Goal: Task Accomplishment & Management: Manage account settings

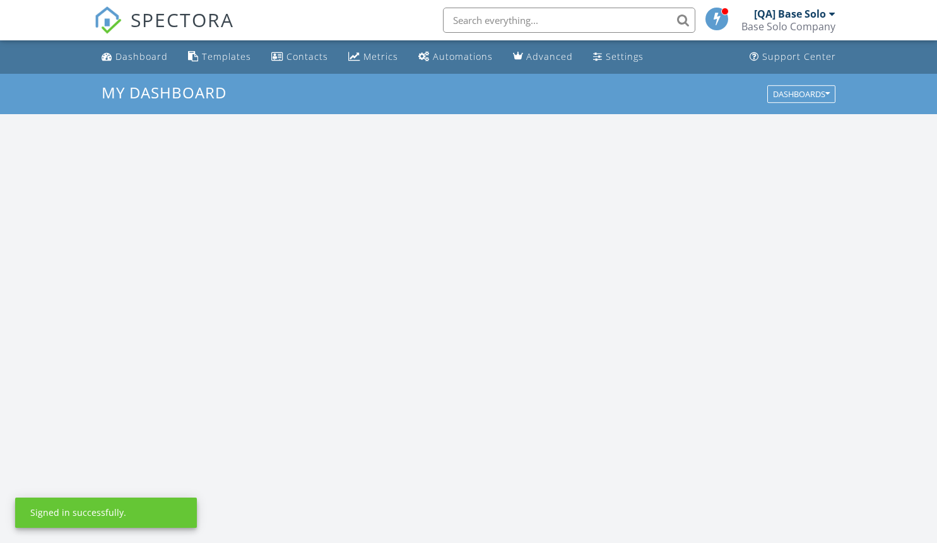
scroll to position [1168, 956]
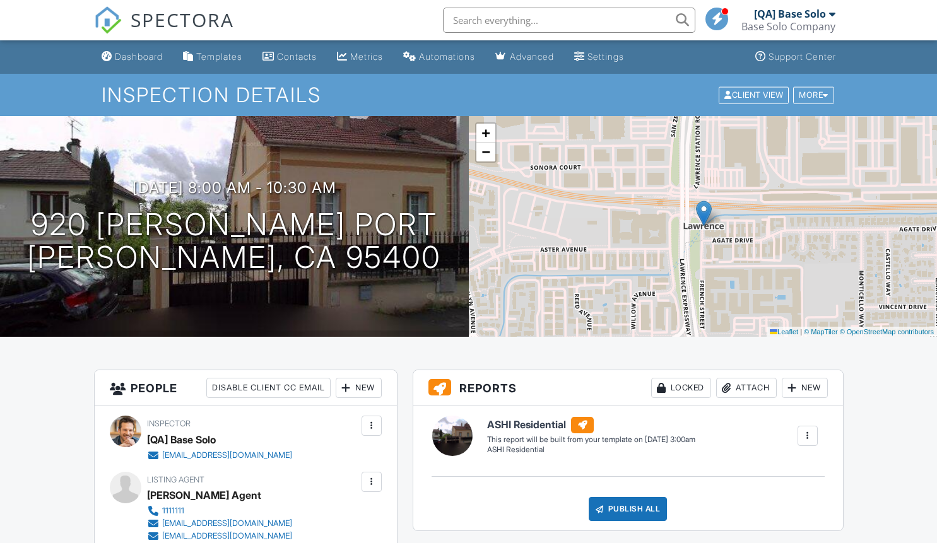
click at [371, 481] on div at bounding box center [371, 482] width 13 height 13
click at [299, 520] on li "Edit" at bounding box center [303, 521] width 141 height 32
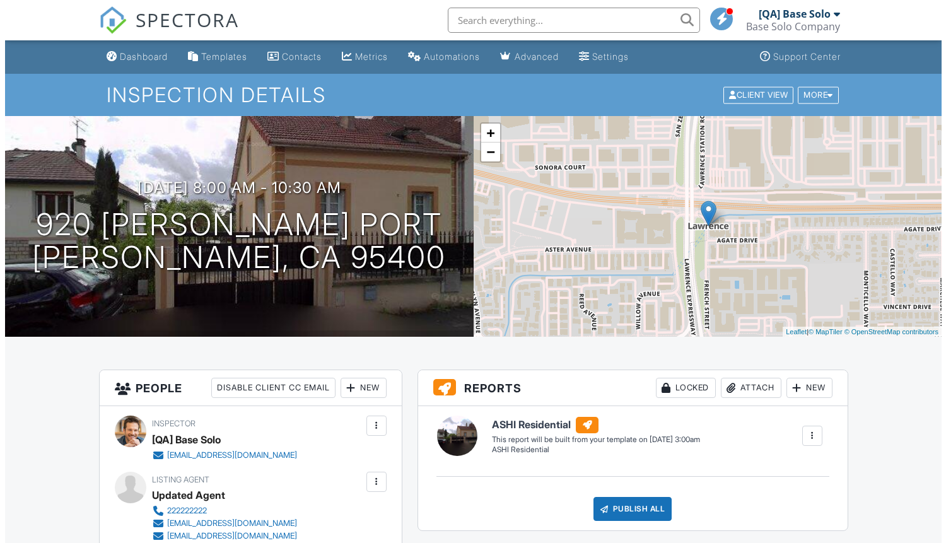
scroll to position [72, 0]
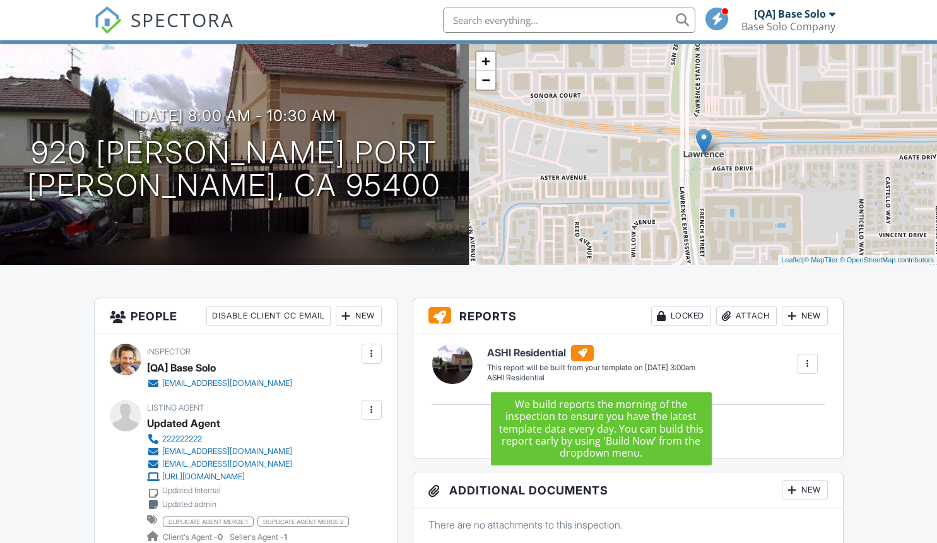
click at [371, 409] on div at bounding box center [371, 410] width 13 height 13
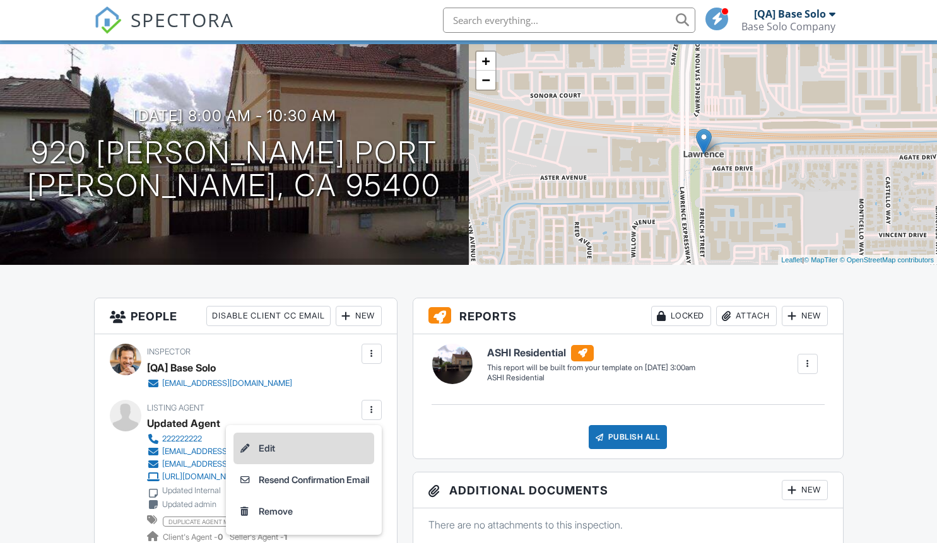
click at [299, 448] on li "Edit" at bounding box center [303, 449] width 141 height 32
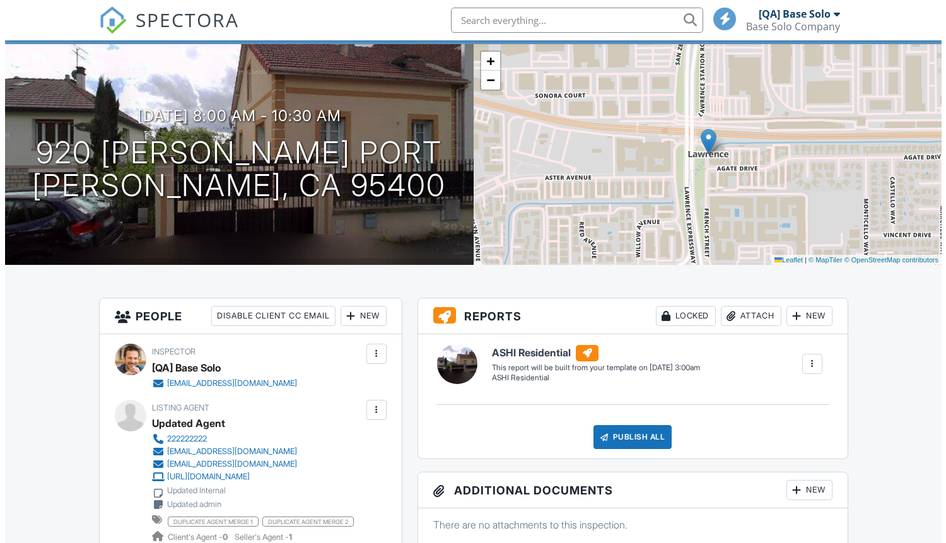
scroll to position [72, 0]
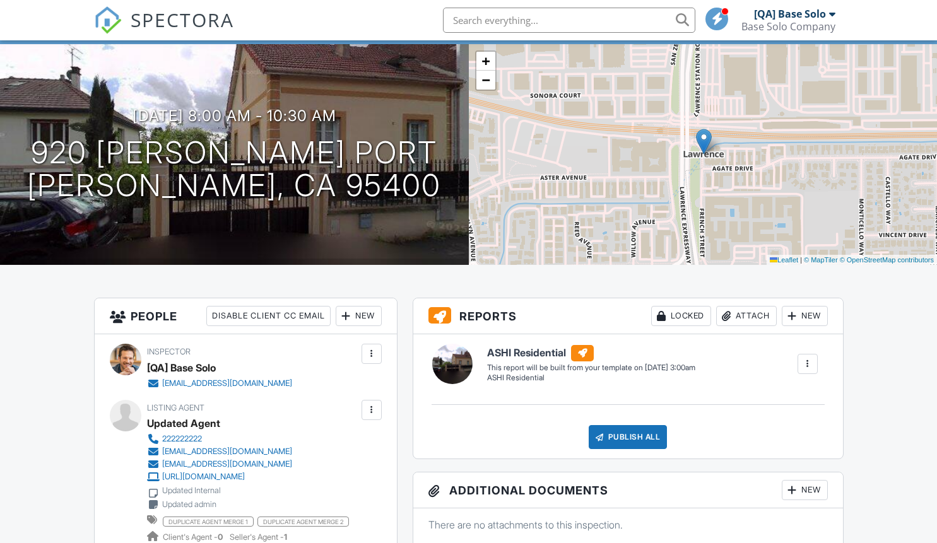
click at [371, 409] on div at bounding box center [371, 410] width 13 height 13
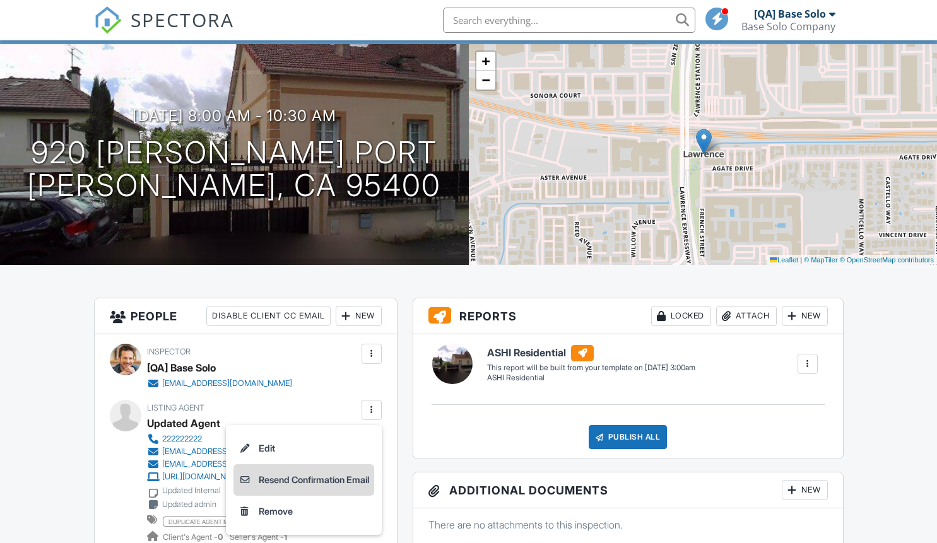
click at [299, 479] on li "Resend Confirmation Email" at bounding box center [303, 480] width 141 height 32
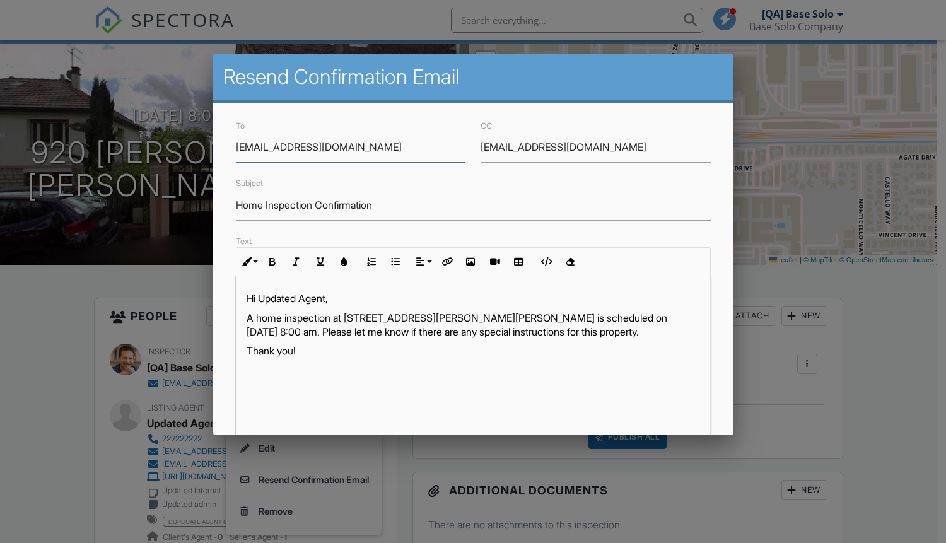
click at [589, 147] on input "updated@email.com" at bounding box center [596, 147] width 230 height 31
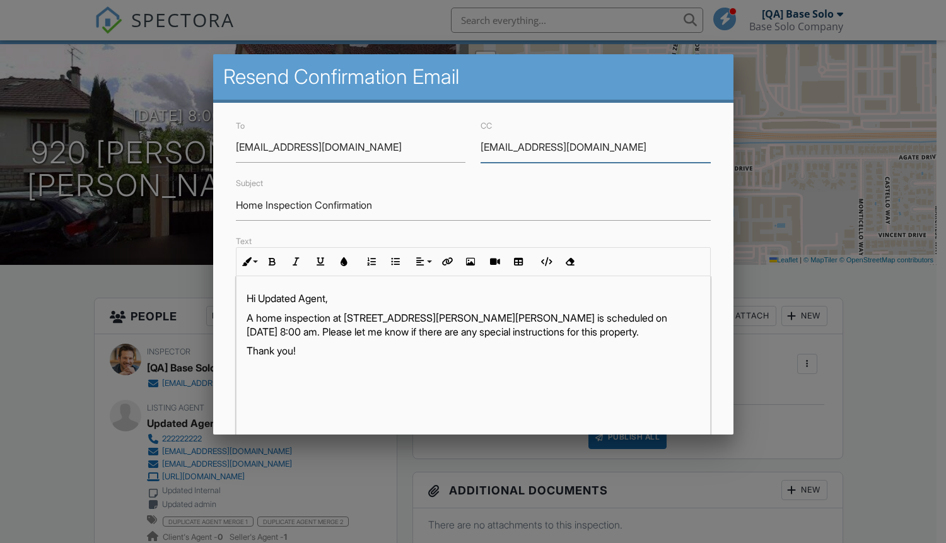
click at [589, 147] on input "updated@email.com" at bounding box center [596, 147] width 230 height 31
click at [468, 205] on input "Home Inspection Confirmation" at bounding box center [473, 205] width 475 height 31
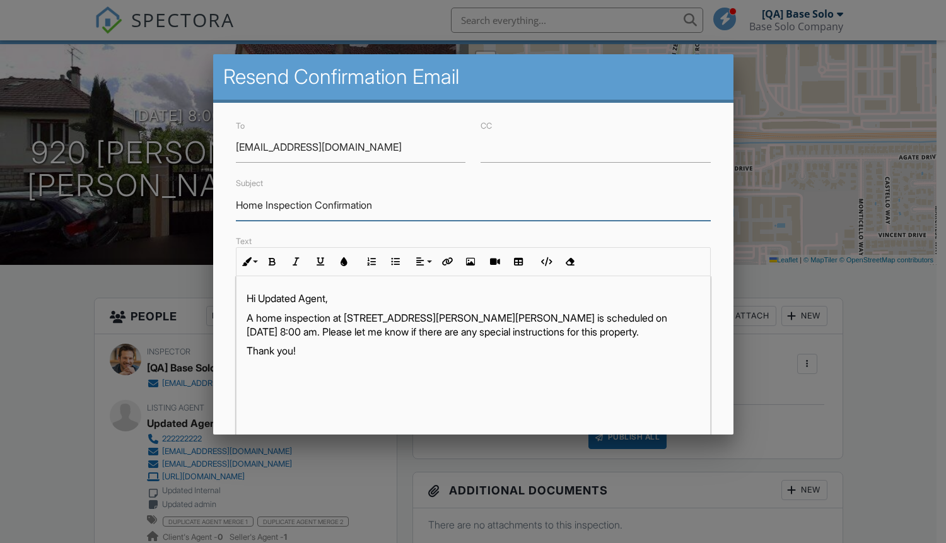
click at [468, 205] on input "Home Inspection Confirmation" at bounding box center [473, 205] width 475 height 31
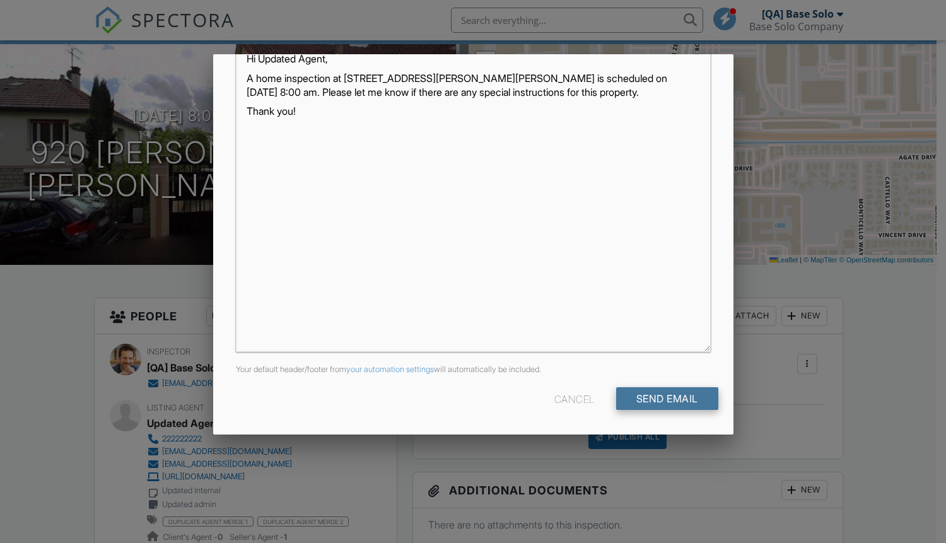
click at [657, 399] on input "Send Email" at bounding box center [667, 398] width 102 height 23
type input "Resend Confirmation Listing Agent"
click at [657, 399] on input "Send Email" at bounding box center [667, 398] width 102 height 23
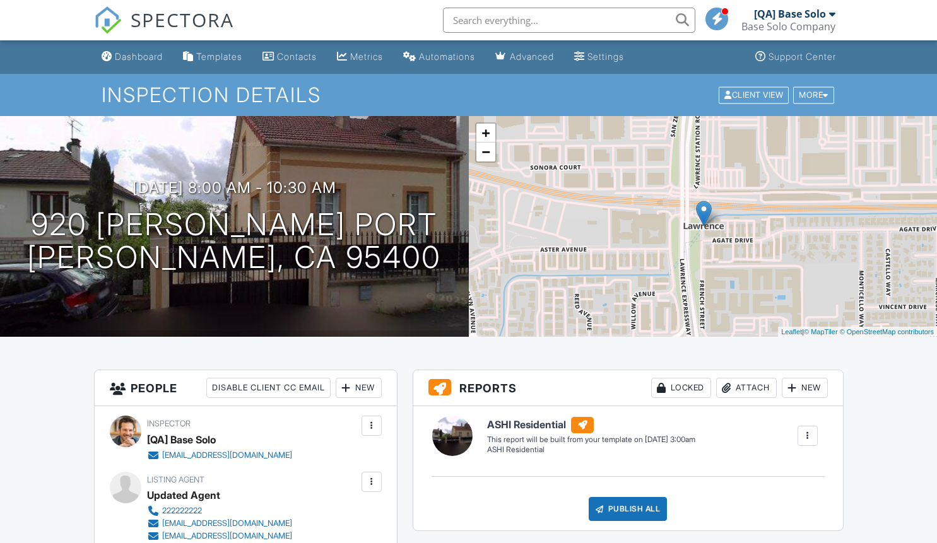
click at [371, 481] on div at bounding box center [371, 482] width 13 height 13
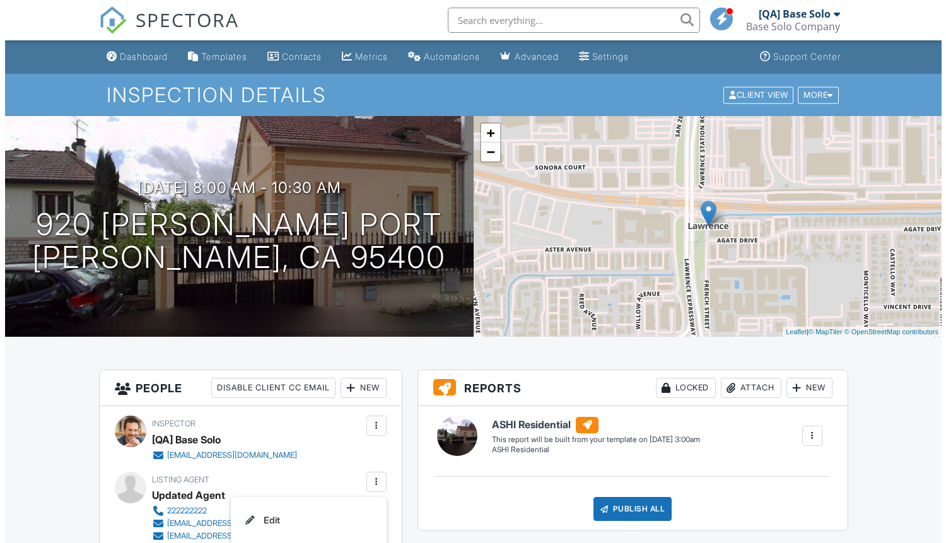
scroll to position [312, 0]
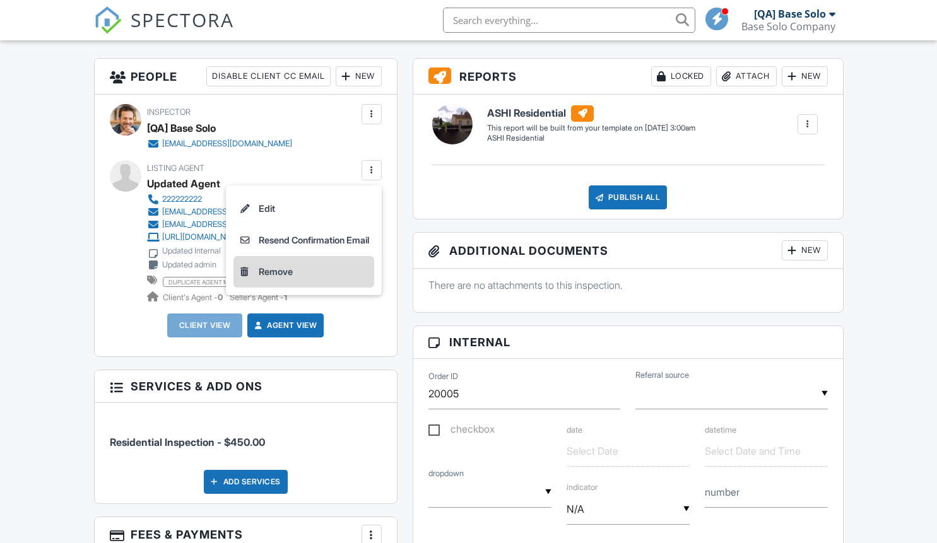
click at [299, 271] on li "Remove" at bounding box center [303, 272] width 141 height 32
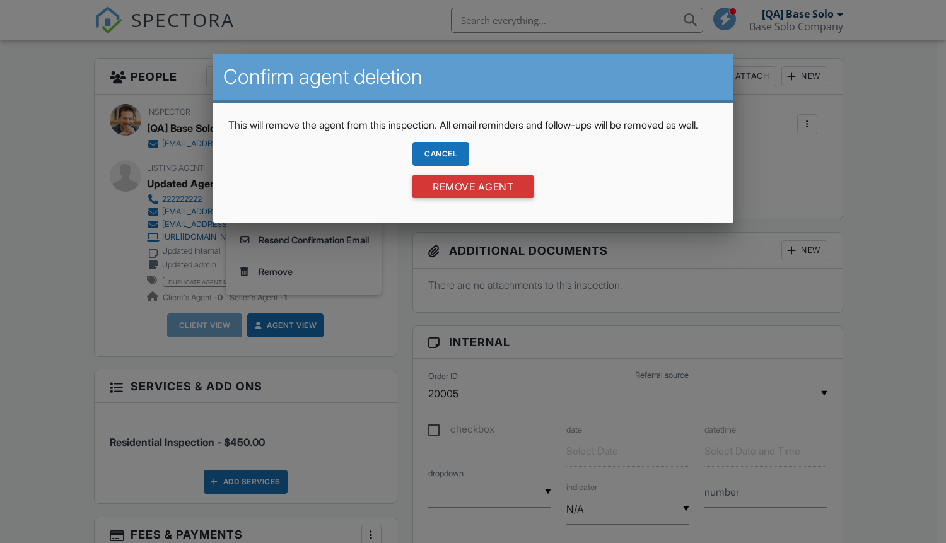
click at [440, 166] on div "Cancel" at bounding box center [441, 154] width 57 height 24
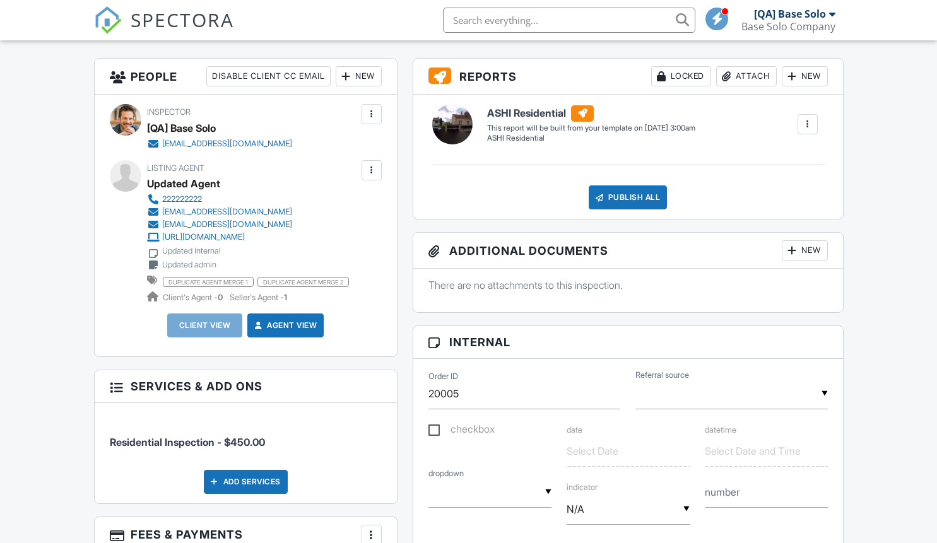
click at [371, 170] on div at bounding box center [371, 170] width 13 height 13
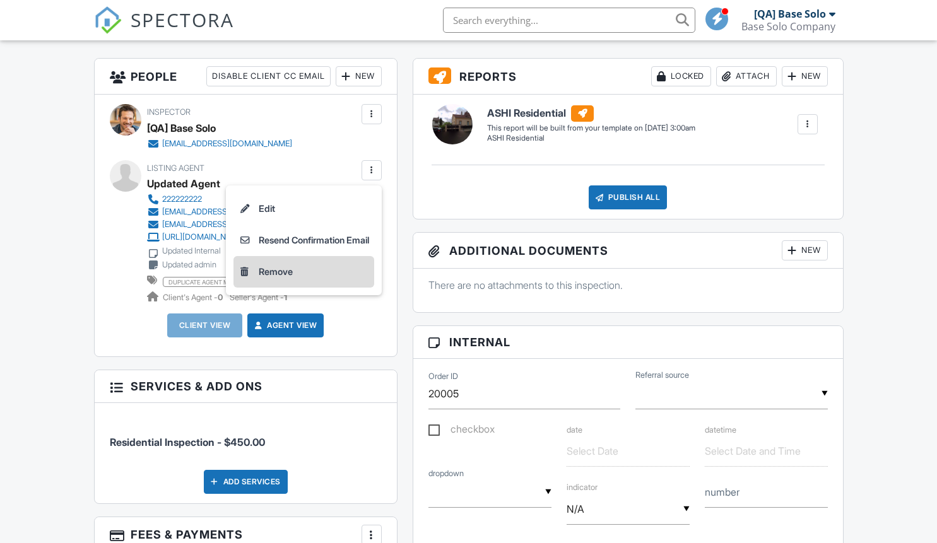
click at [299, 271] on li "Remove" at bounding box center [303, 272] width 141 height 32
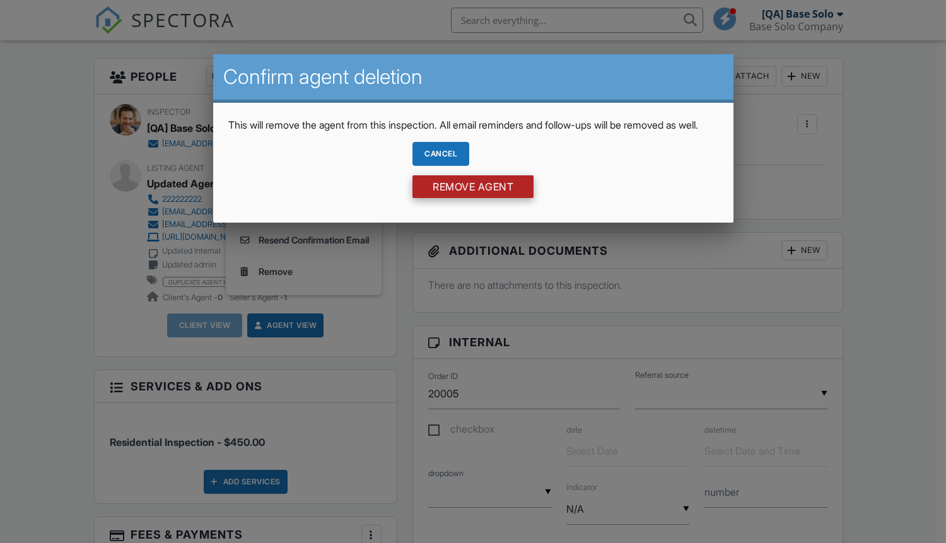
click at [473, 198] on input "Remove Agent" at bounding box center [473, 186] width 121 height 23
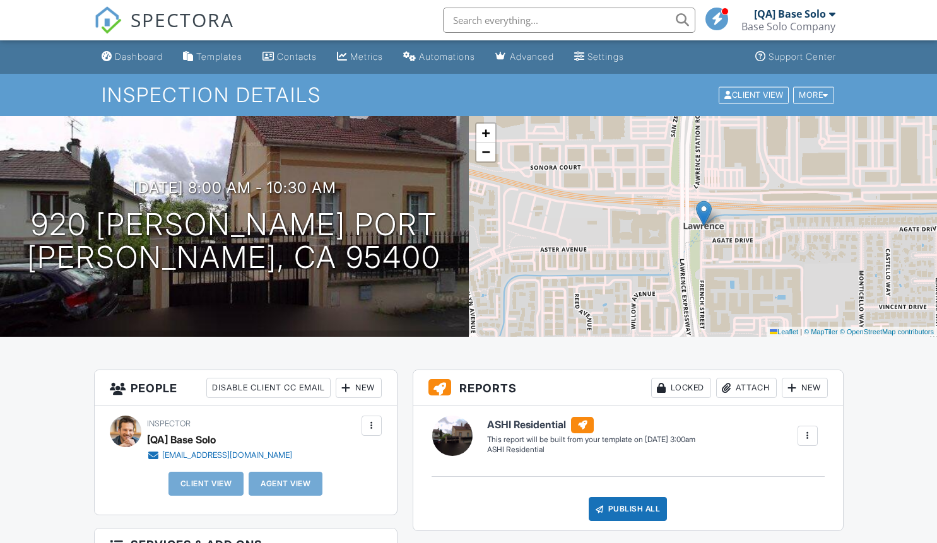
click at [811, 95] on div "More" at bounding box center [813, 94] width 41 height 17
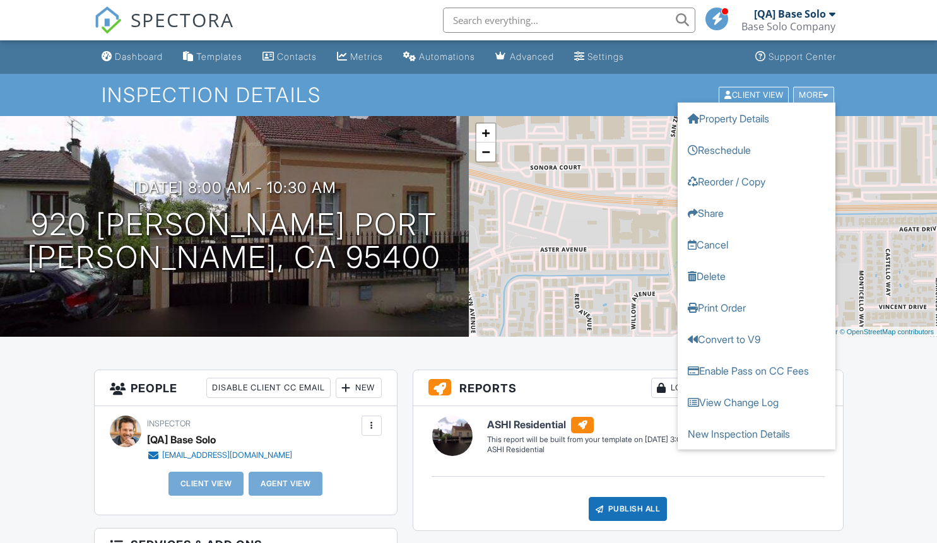
click at [756, 276] on link "Delete" at bounding box center [757, 276] width 158 height 32
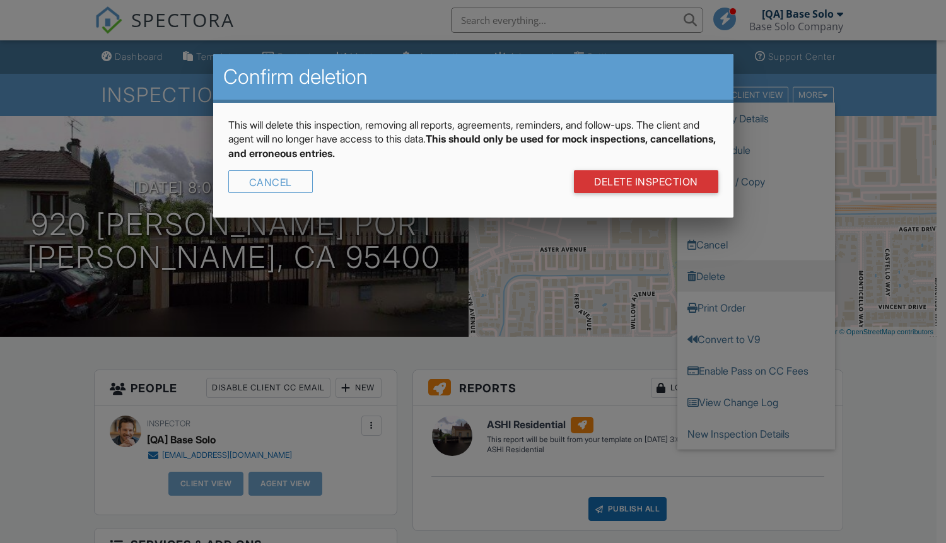
click at [645, 182] on link "DELETE Inspection" at bounding box center [646, 181] width 144 height 23
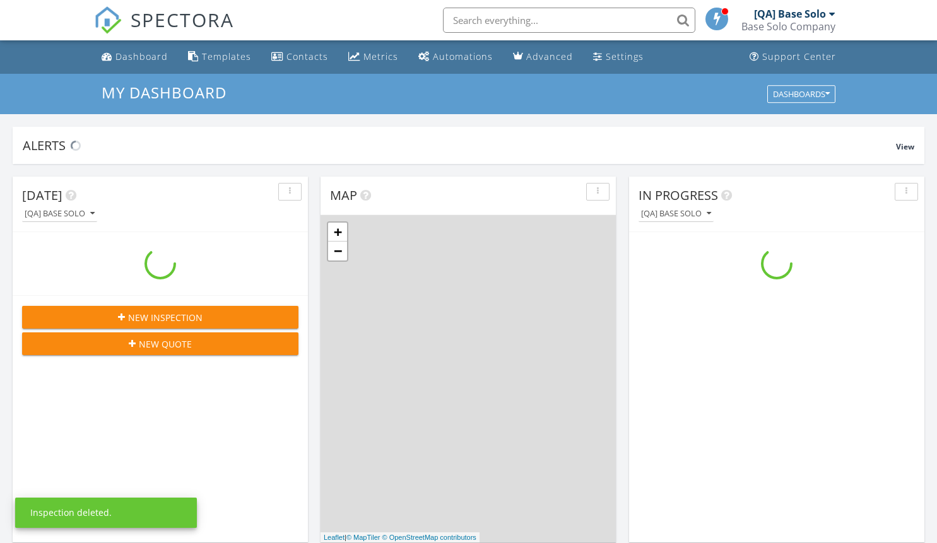
scroll to position [1168, 956]
